Goal: Task Accomplishment & Management: Use online tool/utility

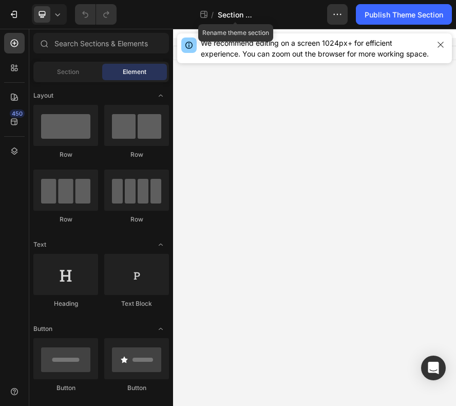
click at [232, 14] on span "Section - [DATE] 14:33:03" at bounding box center [236, 14] width 36 height 11
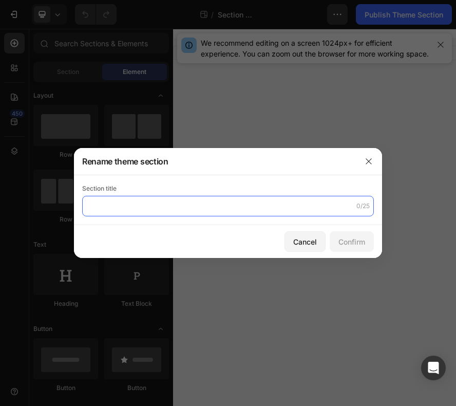
click at [185, 205] on input "text" at bounding box center [228, 206] width 292 height 21
type input "GEM-WZL-VITLIGO"
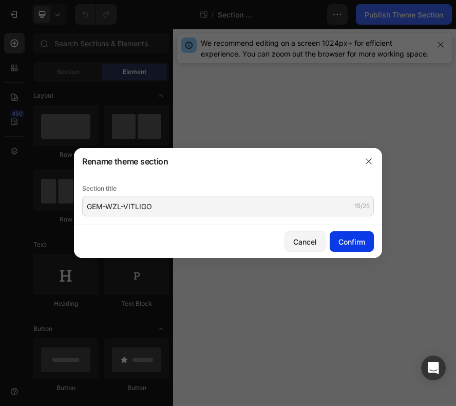
click at [347, 244] on div "Confirm" at bounding box center [352, 241] width 27 height 11
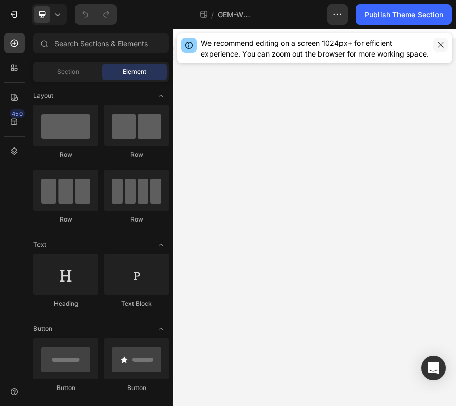
click at [441, 47] on icon "button" at bounding box center [441, 45] width 8 height 8
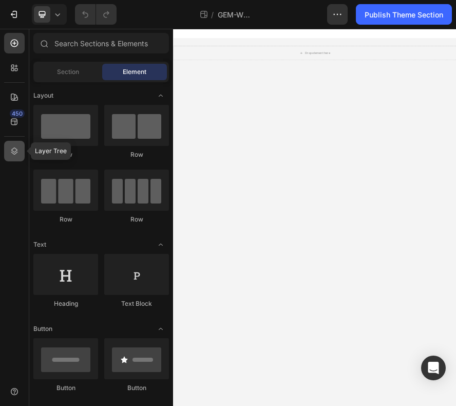
click at [18, 155] on icon at bounding box center [14, 151] width 10 height 10
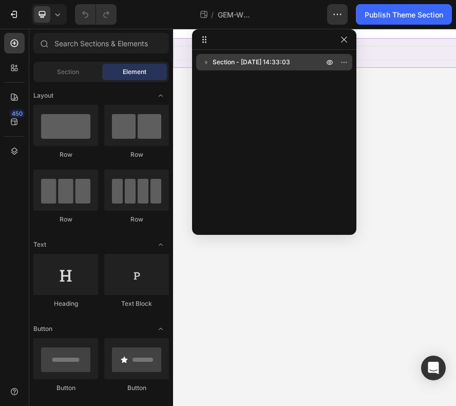
click at [295, 55] on div "Section - [DATE] 14:33:03" at bounding box center [274, 62] width 148 height 16
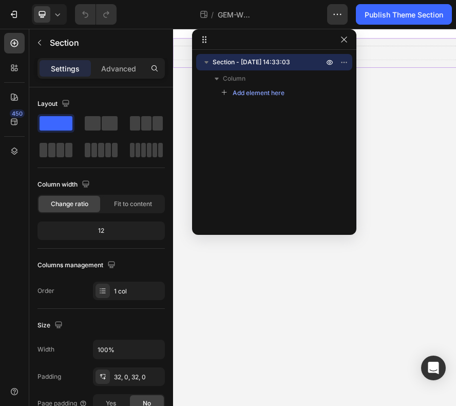
click at [211, 60] on icon "button" at bounding box center [206, 62] width 10 height 10
click at [208, 61] on icon "button" at bounding box center [206, 62] width 10 height 10
click at [255, 114] on div "Section - [DATE] 14:33:03 Column Add element here" at bounding box center [274, 139] width 164 height 170
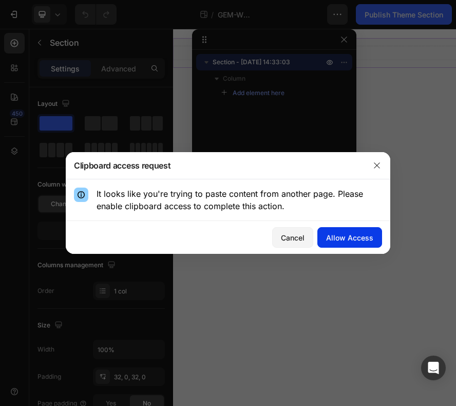
click at [342, 232] on div "Allow Access" at bounding box center [349, 237] width 47 height 11
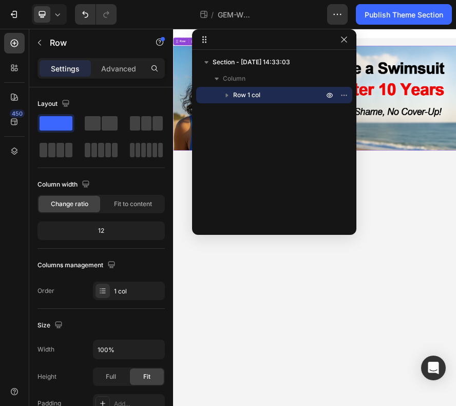
click at [268, 118] on div "Section - [DATE] 14:33:03 Column Row 1 col" at bounding box center [274, 139] width 164 height 170
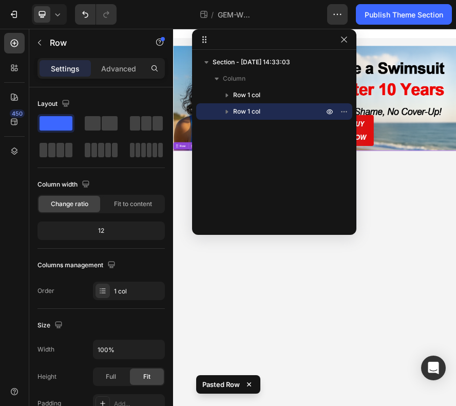
click at [231, 108] on icon "button" at bounding box center [227, 111] width 10 height 10
click at [246, 139] on div "Section - [DATE] 14:33:03 Column Row 1 col Row 1 col" at bounding box center [274, 139] width 164 height 170
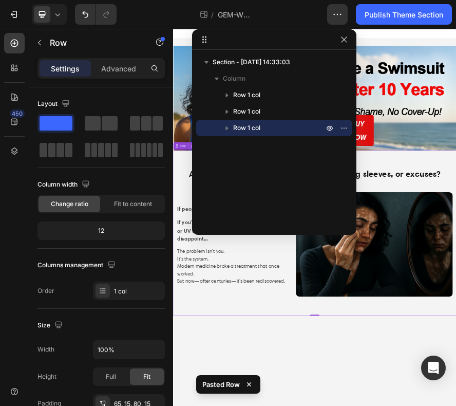
click at [256, 168] on div "Section - [DATE] 14:33:03 Column Row [STREET_ADDRESS]" at bounding box center [274, 139] width 164 height 170
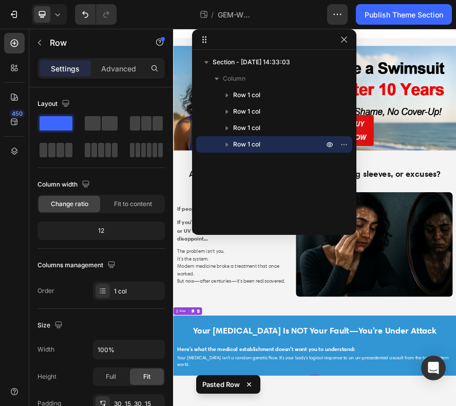
click at [263, 173] on div "Section - [DATE] 14:33:03 Column Row [STREET_ADDRESS]" at bounding box center [274, 139] width 164 height 170
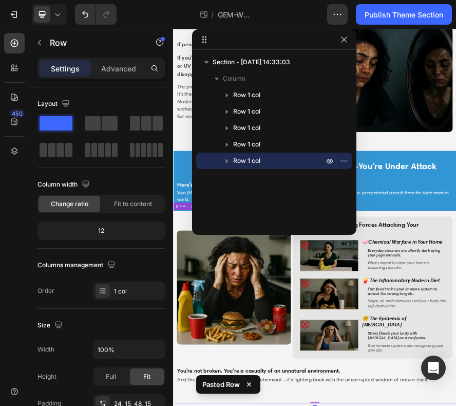
scroll to position [355, 0]
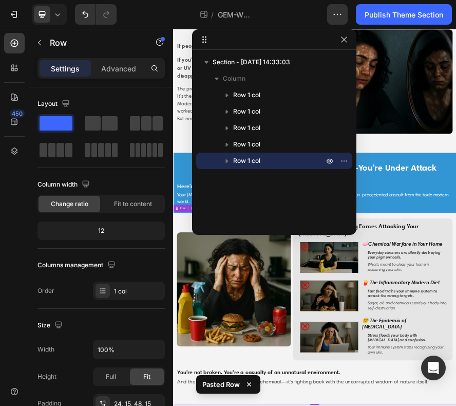
click at [239, 191] on div "Section - [DATE] 14:33:03 Column Row 1 col Row 1 col Row 1 col Row 1 col Row 1 …" at bounding box center [274, 139] width 164 height 170
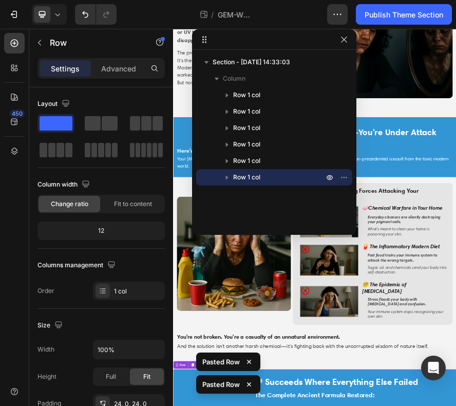
scroll to position [437, 0]
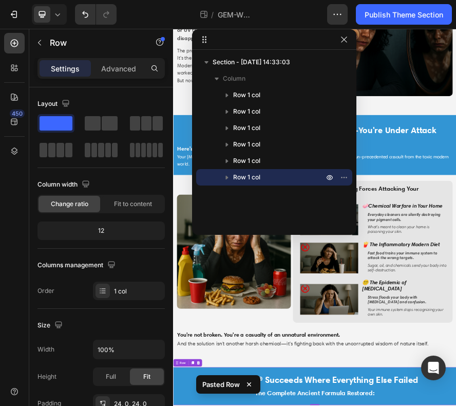
click at [239, 202] on div "Section - [DATE] 14:33:03 Column Row 1 col Row 1 col Row 1 col Row 1 col Row 1 …" at bounding box center [274, 139] width 164 height 170
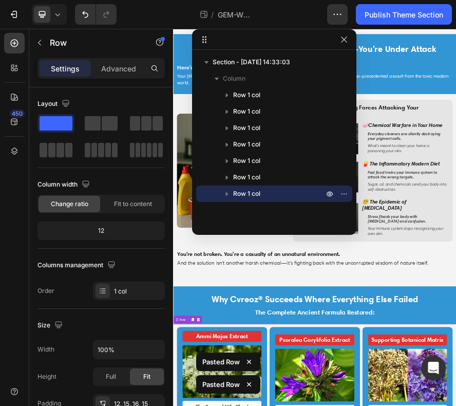
scroll to position [614, 0]
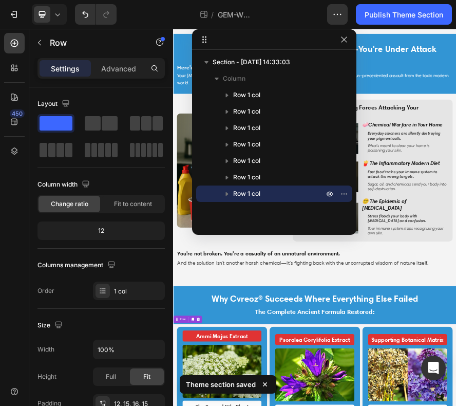
click at [292, 212] on div "Section - [DATE] 14:33:03 Column Row 1 col Row 1 col Row 1 col Row 1 col Row 1 …" at bounding box center [274, 139] width 164 height 170
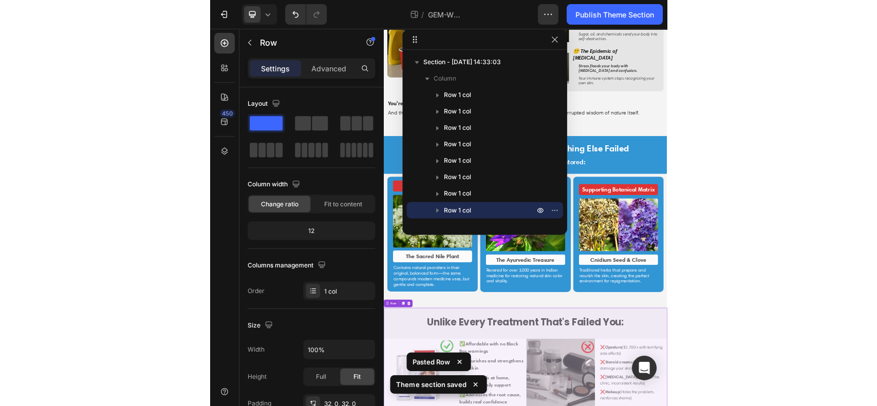
scroll to position [955, 0]
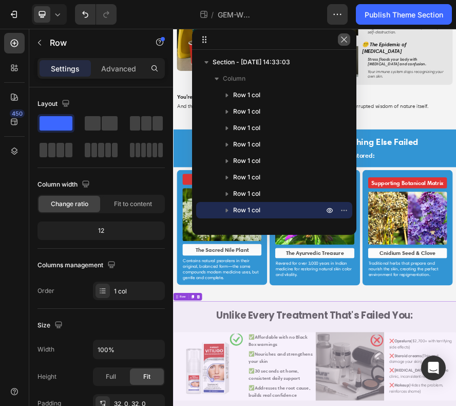
click at [347, 43] on icon "button" at bounding box center [344, 39] width 8 height 8
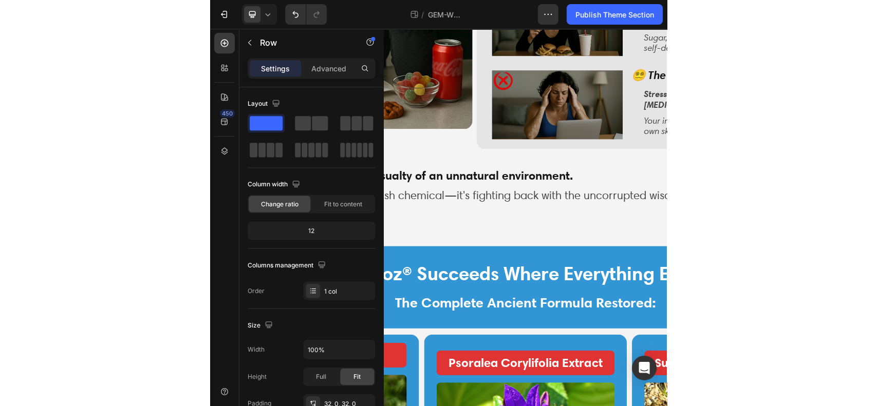
scroll to position [947, 0]
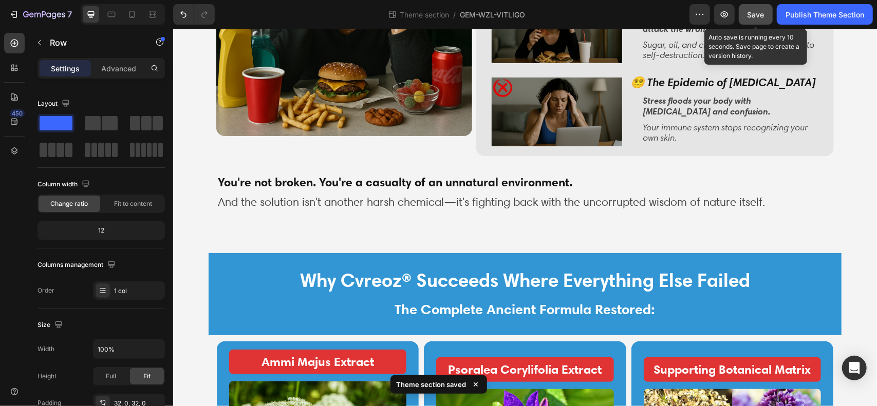
click at [456, 13] on span "Save" at bounding box center [756, 14] width 17 height 9
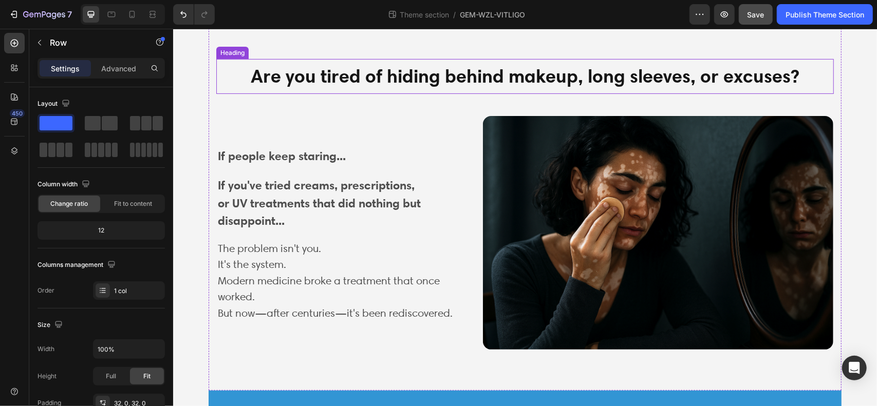
scroll to position [0, 0]
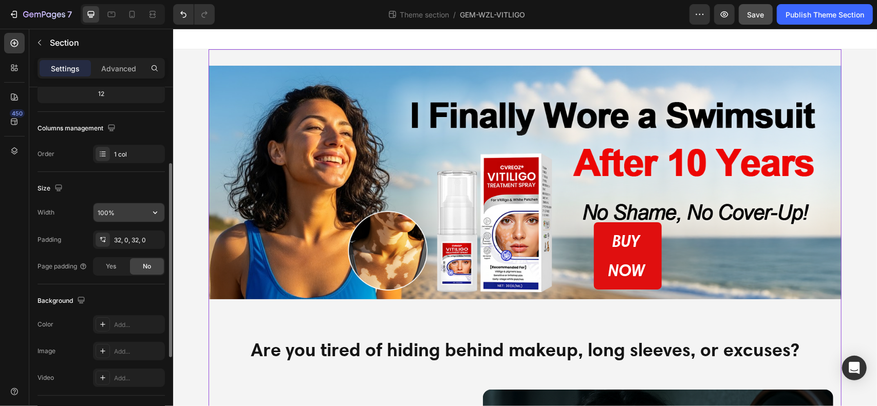
click at [154, 212] on icon "button" at bounding box center [155, 213] width 4 height 3
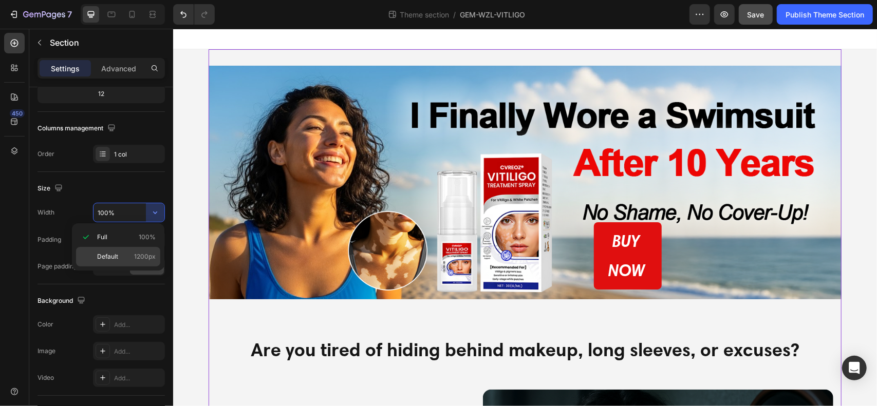
click at [120, 256] on p "Default 1200px" at bounding box center [126, 256] width 59 height 9
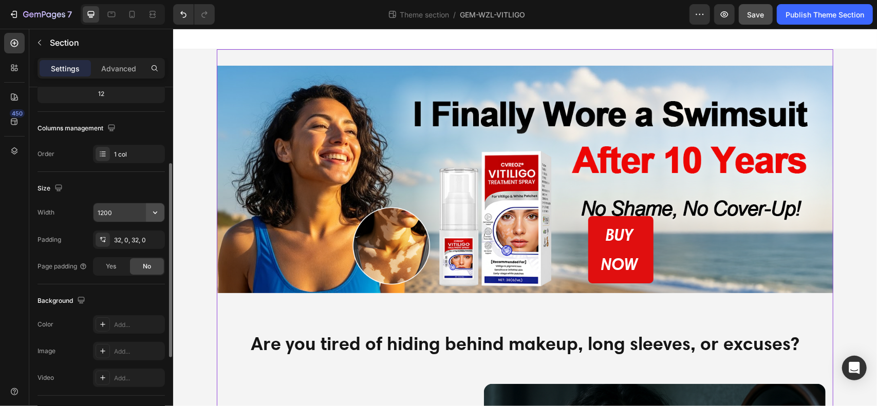
click at [159, 212] on icon "button" at bounding box center [155, 213] width 10 height 10
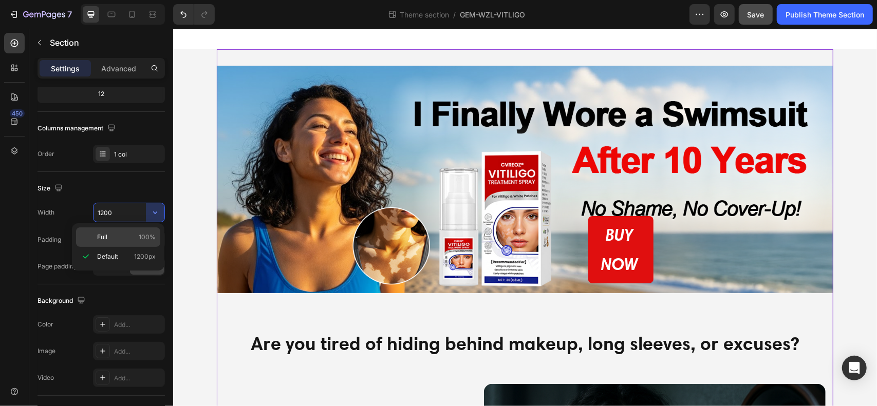
click at [120, 238] on p "Full 100%" at bounding box center [126, 237] width 59 height 9
type input "100%"
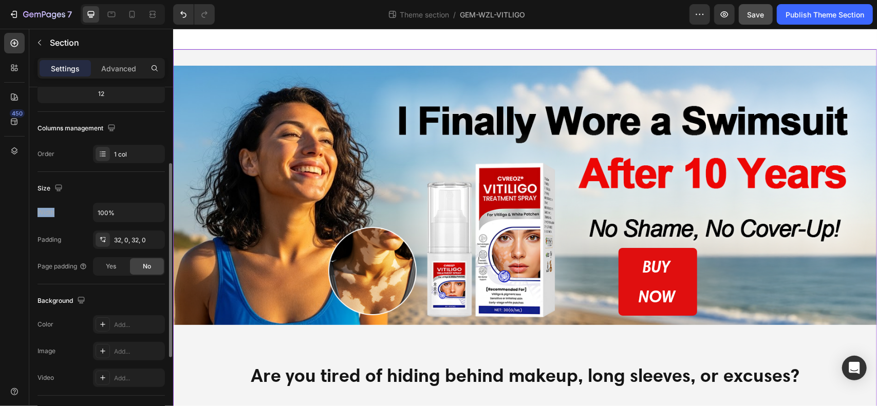
drag, startPoint x: 55, startPoint y: 211, endPoint x: 31, endPoint y: 206, distance: 25.3
click at [31, 206] on div "Layout Column width Change ratio Fit to content 12 Columns management Order 1 c…" at bounding box center [101, 264] width 144 height 627
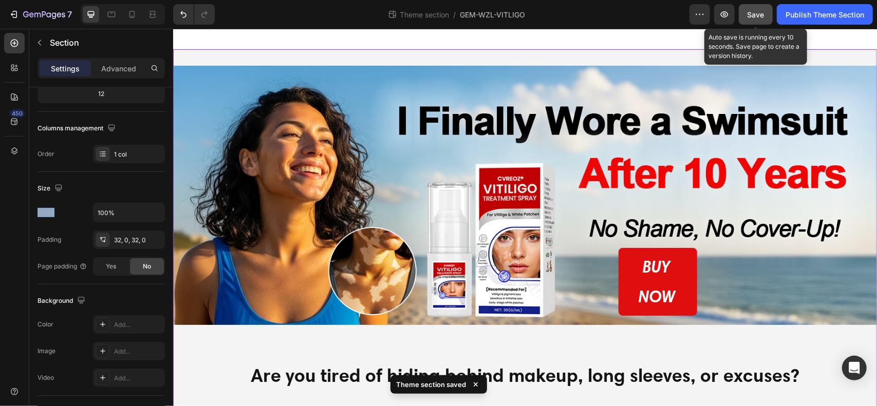
click at [456, 19] on div "Save" at bounding box center [756, 14] width 17 height 11
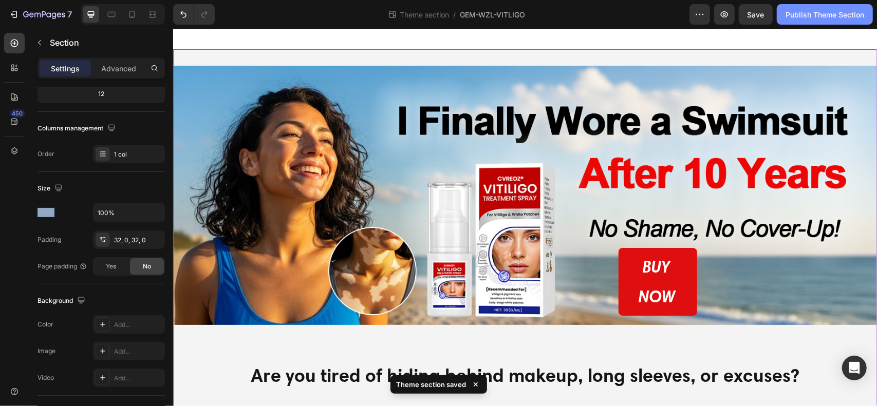
click at [456, 17] on div "Publish Theme Section" at bounding box center [825, 14] width 79 height 11
click at [456, 10] on div "Publish Theme Section" at bounding box center [825, 14] width 79 height 11
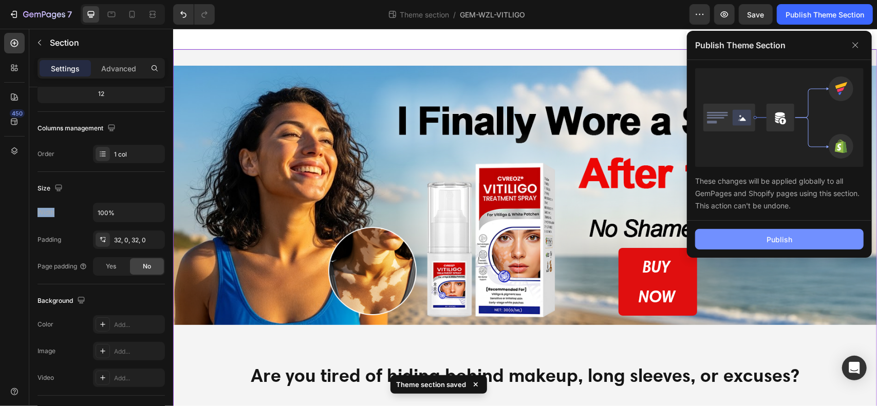
click at [456, 236] on button "Publish" at bounding box center [779, 239] width 169 height 21
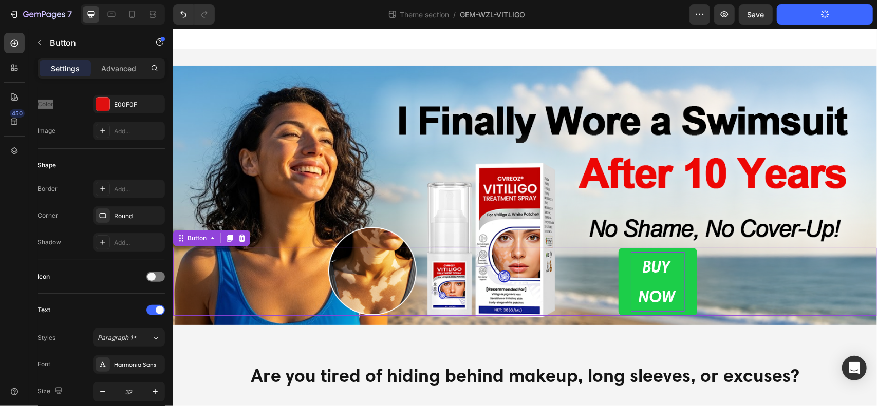
click at [456, 260] on p "BUY NOW" at bounding box center [657, 281] width 54 height 59
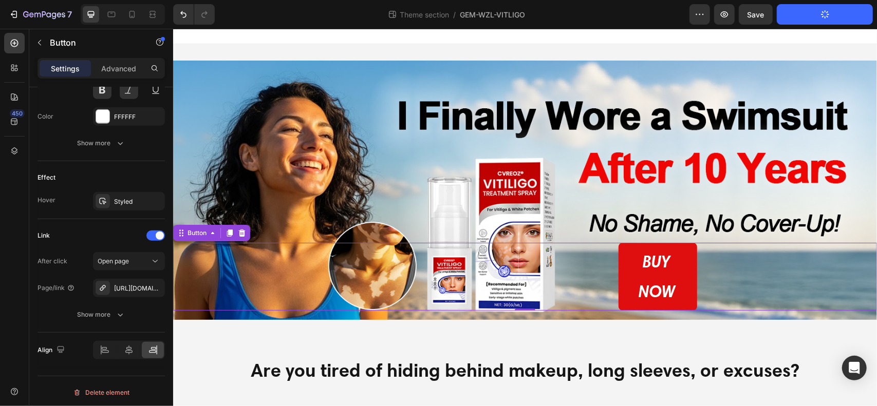
scroll to position [0, 0]
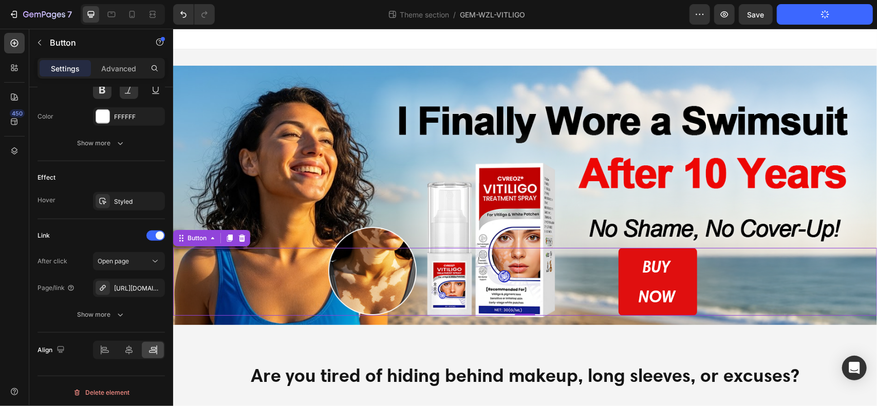
click at [456, 14] on button "Publish Theme Section" at bounding box center [825, 14] width 96 height 21
